Goal: Task Accomplishment & Management: Manage account settings

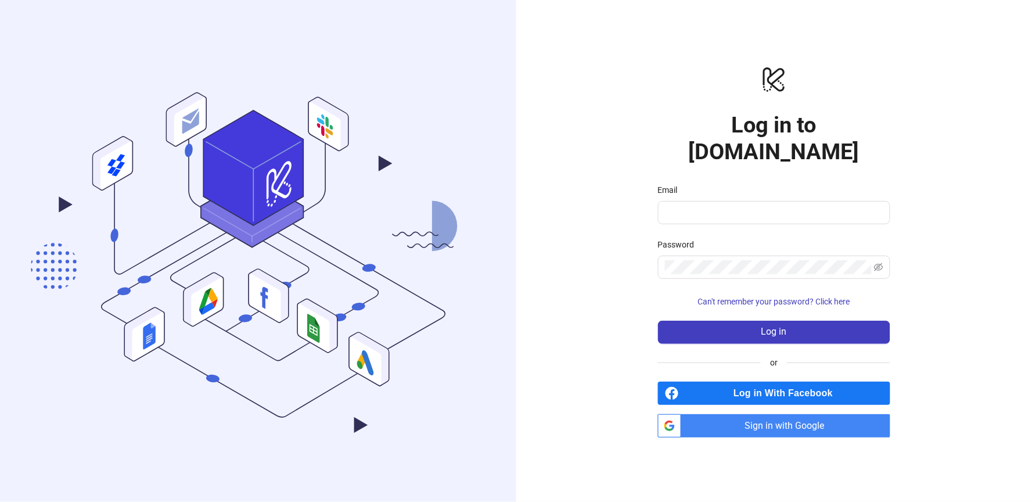
click at [739, 414] on span "Sign in with Google" at bounding box center [788, 425] width 204 height 23
click at [750, 414] on span "Sign in with Google" at bounding box center [788, 425] width 204 height 23
click at [785, 414] on span "Sign in with Google" at bounding box center [788, 425] width 204 height 23
